Goal: Ask a question

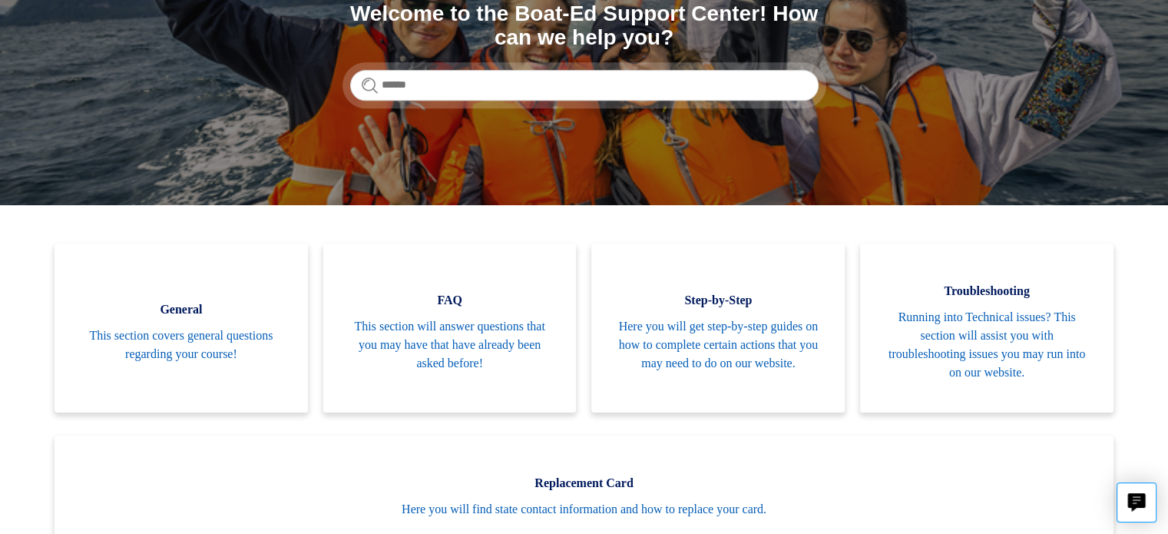
scroll to position [200, 0]
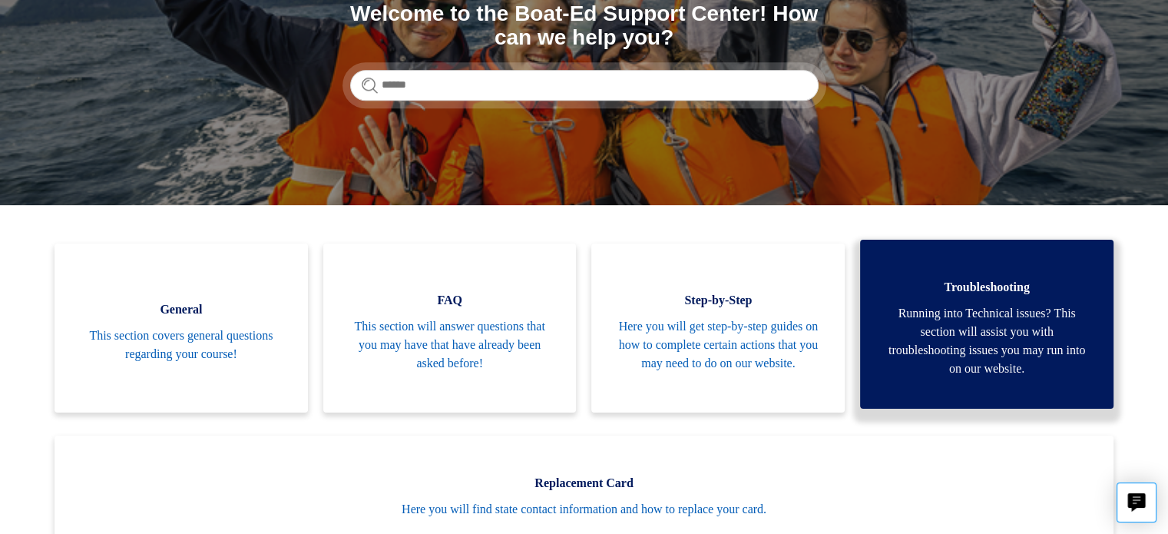
click at [978, 332] on span "Running into Technical issues? This section will assist you with troubleshootin…" at bounding box center [986, 341] width 207 height 74
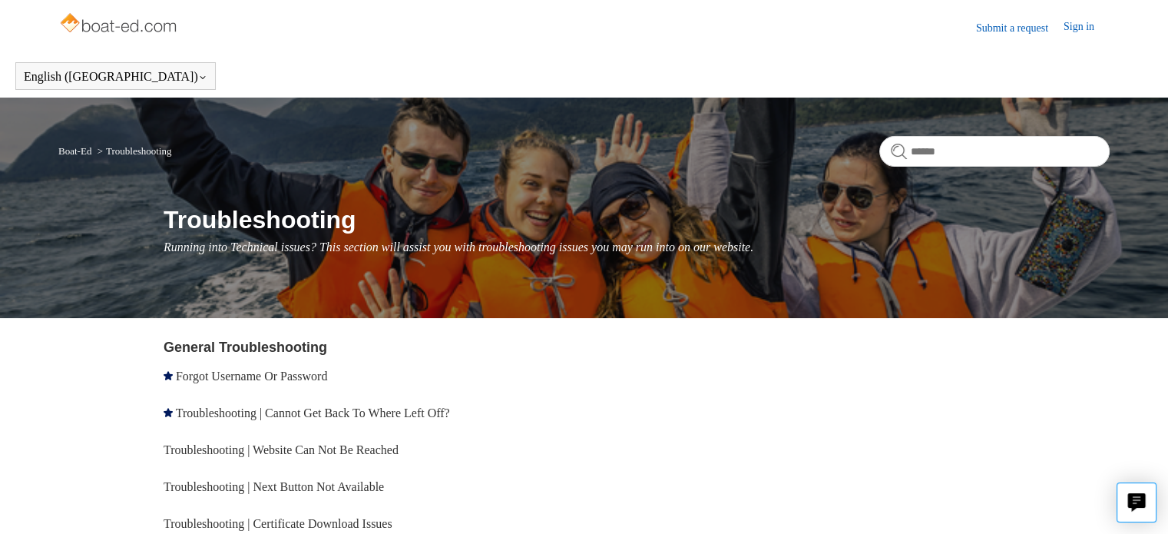
click at [999, 32] on link "Submit a request" at bounding box center [1020, 28] width 88 height 16
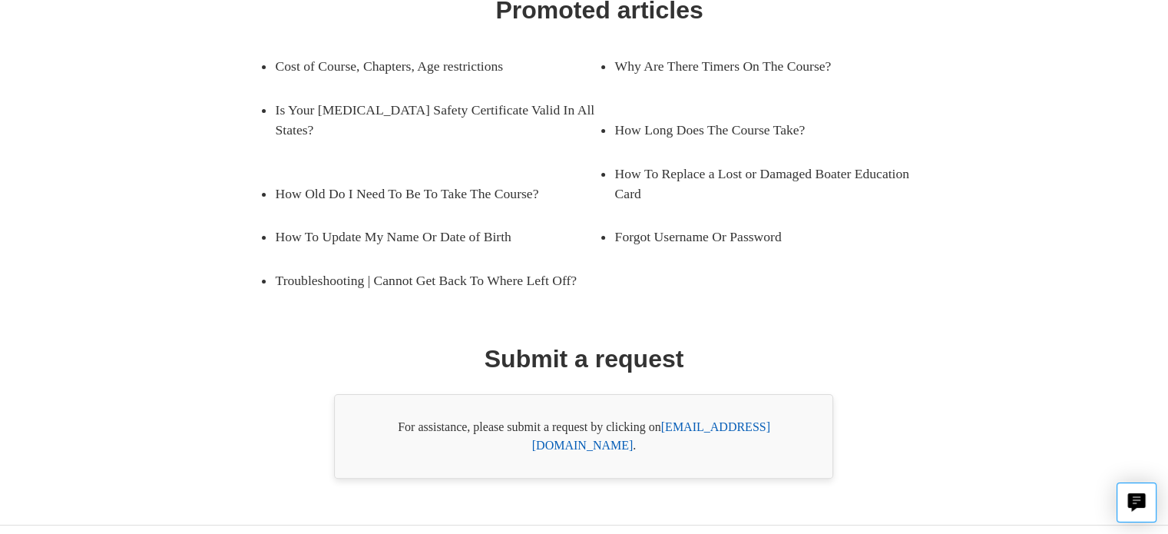
scroll to position [273, 0]
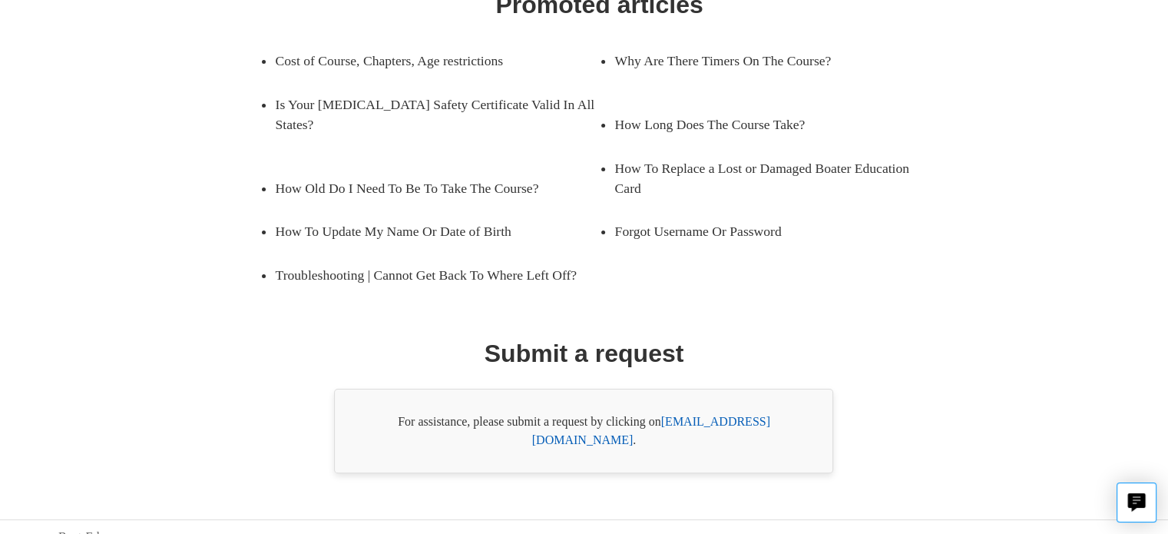
click at [721, 419] on link "support@boat-ed.com" at bounding box center [651, 430] width 238 height 31
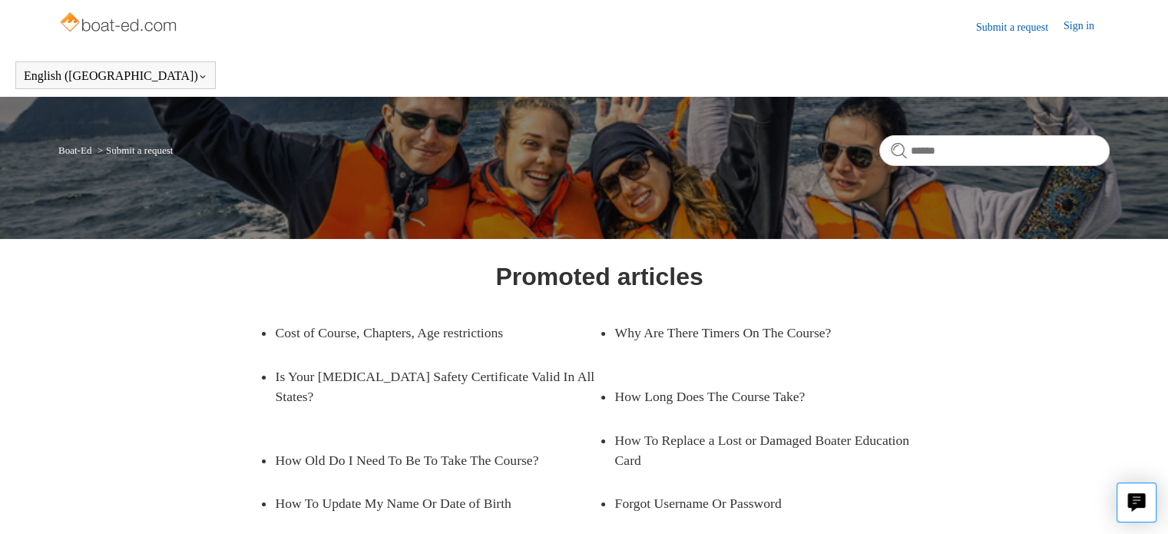
scroll to position [0, 0]
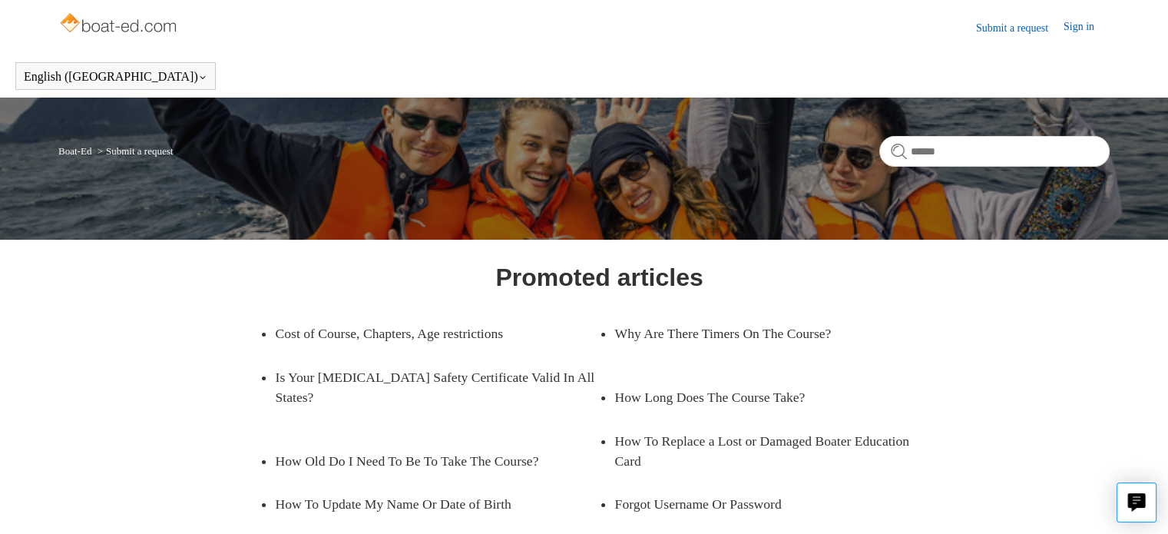
click at [1076, 19] on link "Sign in" at bounding box center [1087, 27] width 46 height 18
